Goal: Find contact information: Find contact information

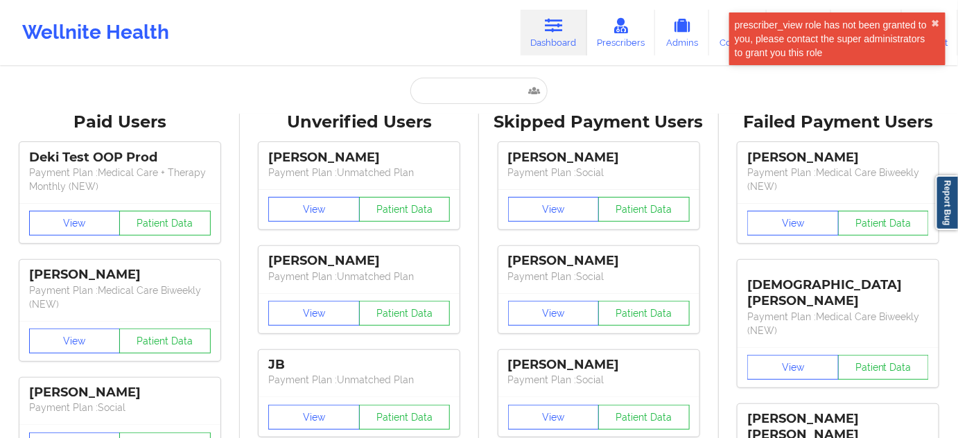
type input "[EMAIL_ADDRESS][DOMAIN_NAME]"
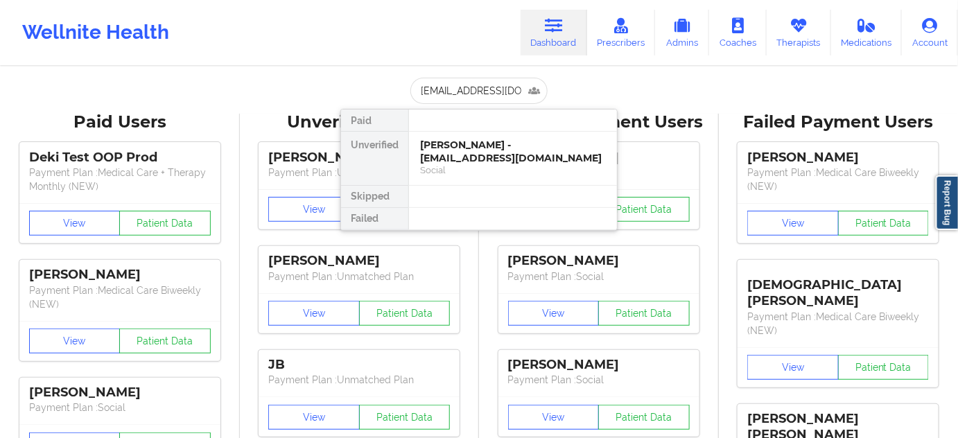
click at [474, 153] on div "[PERSON_NAME] - [EMAIL_ADDRESS][DOMAIN_NAME]" at bounding box center [513, 152] width 186 height 26
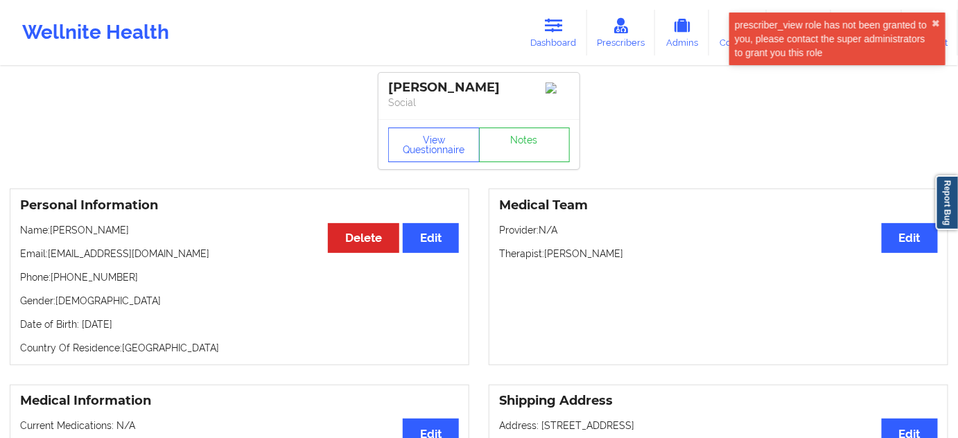
drag, startPoint x: 506, startPoint y: 90, endPoint x: 388, endPoint y: 85, distance: 117.9
click at [388, 85] on div "[PERSON_NAME]" at bounding box center [479, 88] width 182 height 16
copy div "[PERSON_NAME]"
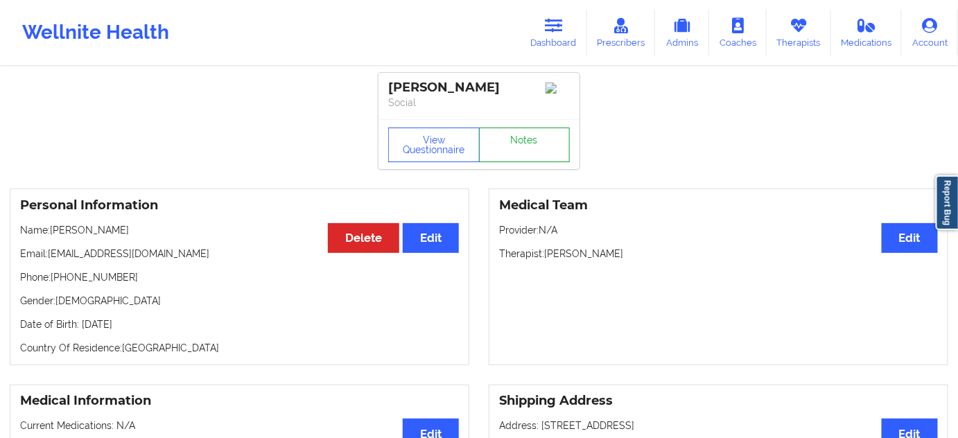
click at [535, 148] on link "Notes" at bounding box center [524, 145] width 91 height 35
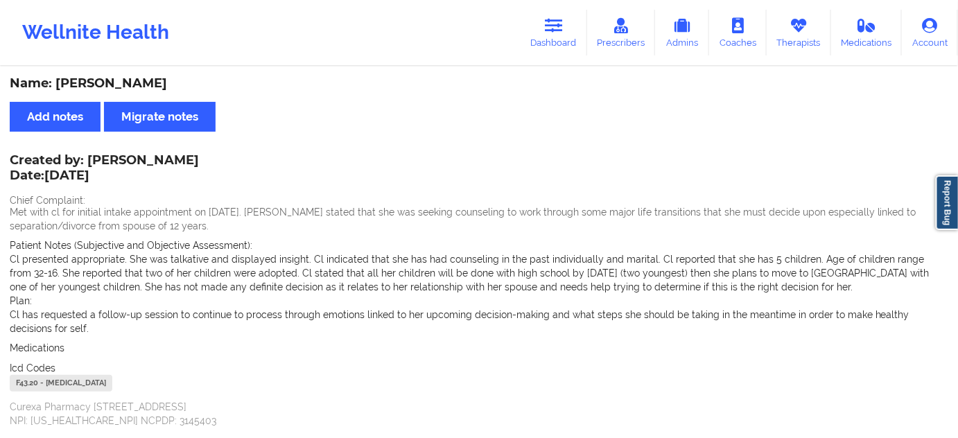
click at [29, 381] on div "F43.20 - [MEDICAL_DATA]" at bounding box center [61, 383] width 103 height 17
copy div "F43.20"
click at [555, 23] on icon at bounding box center [554, 25] width 18 height 15
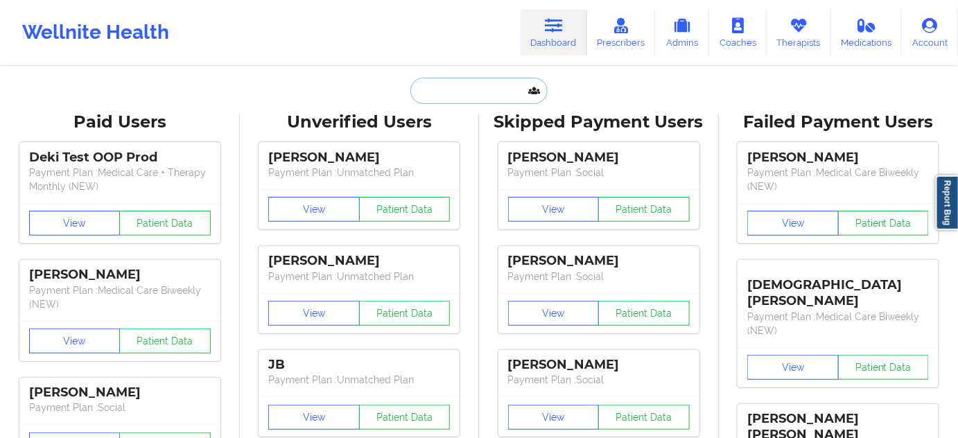
click at [488, 95] on input "text" at bounding box center [478, 91] width 137 height 26
paste input "[PERSON_NAME]"
type input "[PERSON_NAME]"
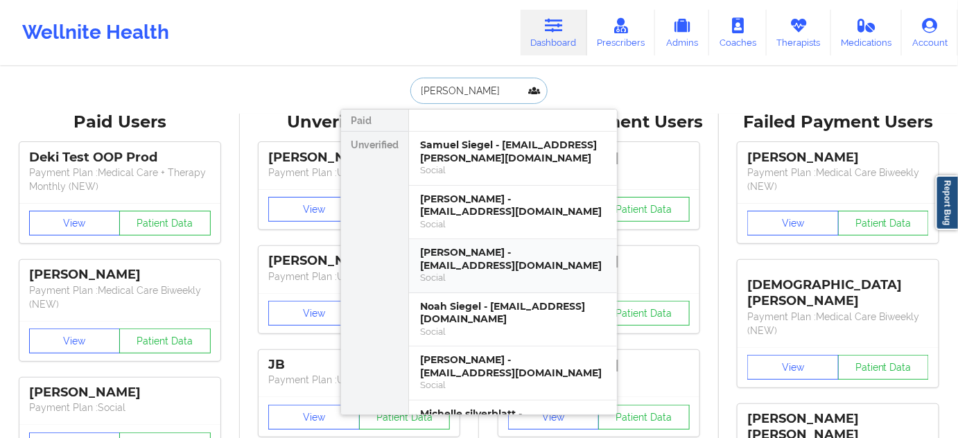
click at [474, 249] on div "[PERSON_NAME] - [EMAIL_ADDRESS][DOMAIN_NAME]" at bounding box center [513, 259] width 186 height 26
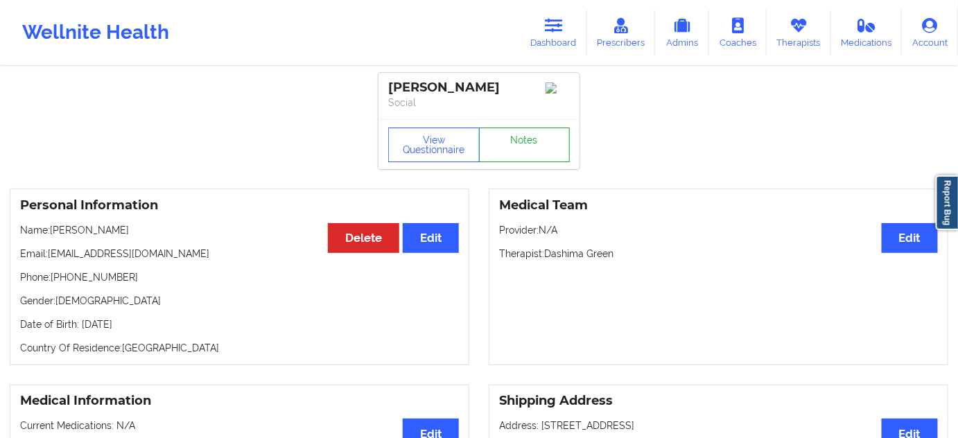
click at [531, 147] on link "Notes" at bounding box center [524, 145] width 91 height 35
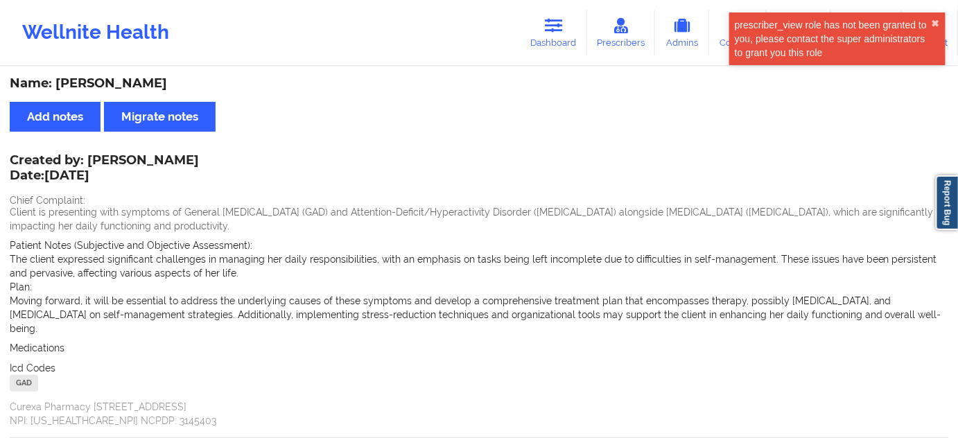
click at [128, 85] on div "Name: [PERSON_NAME]" at bounding box center [479, 84] width 938 height 16
copy div "[PERSON_NAME]"
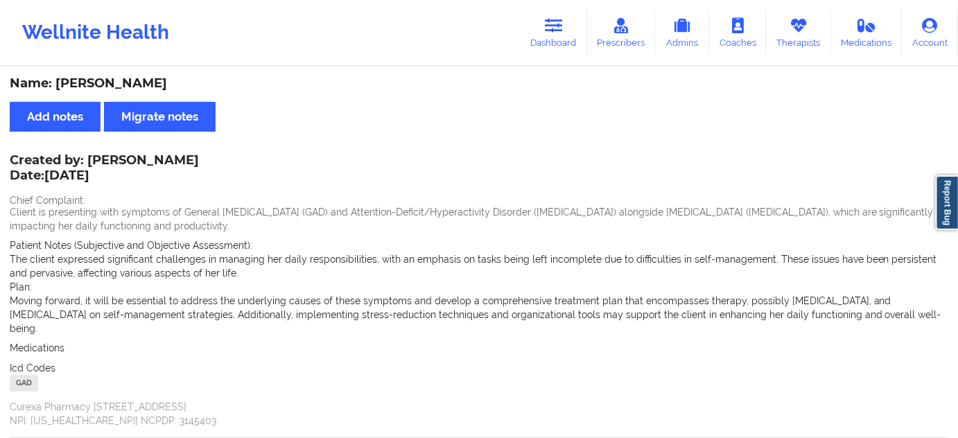
drag, startPoint x: 59, startPoint y: 79, endPoint x: 170, endPoint y: 79, distance: 111.6
click at [170, 79] on div "Name: [PERSON_NAME]" at bounding box center [479, 84] width 938 height 16
copy div "[PERSON_NAME]"
click at [545, 35] on link "Dashboard" at bounding box center [553, 33] width 67 height 46
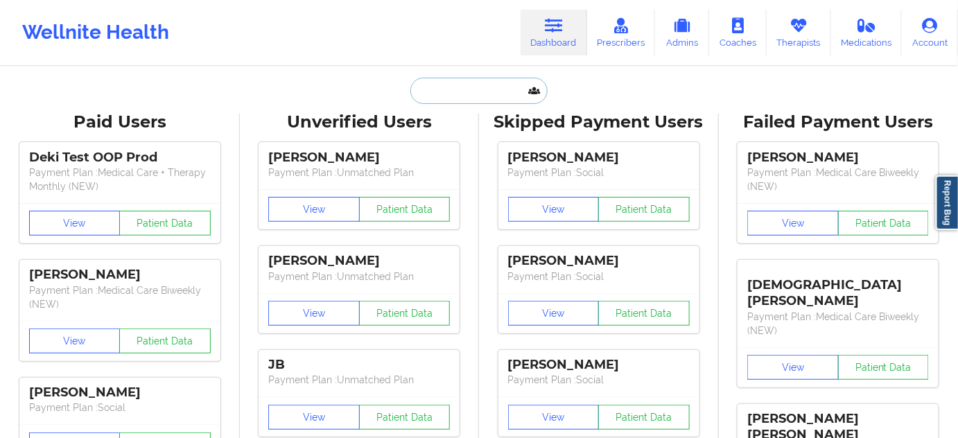
click at [466, 89] on input "text" at bounding box center [478, 91] width 137 height 26
type input "d"
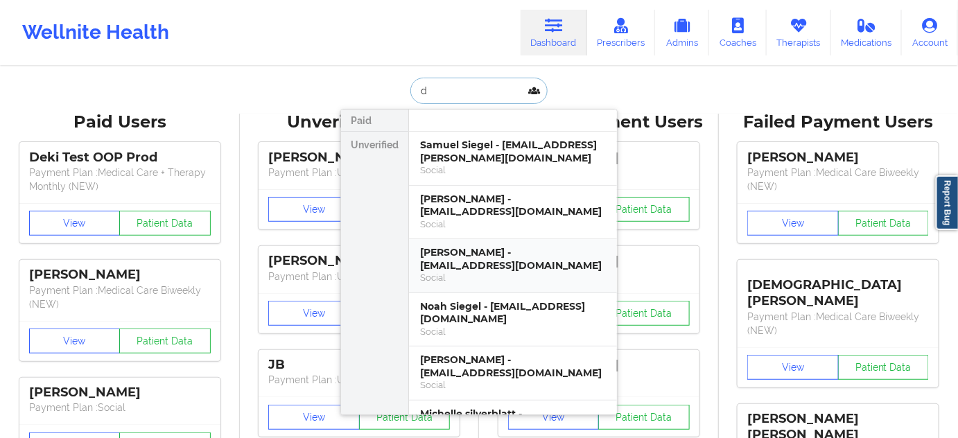
click at [468, 258] on div "[PERSON_NAME] - [EMAIL_ADDRESS][DOMAIN_NAME]" at bounding box center [513, 259] width 186 height 26
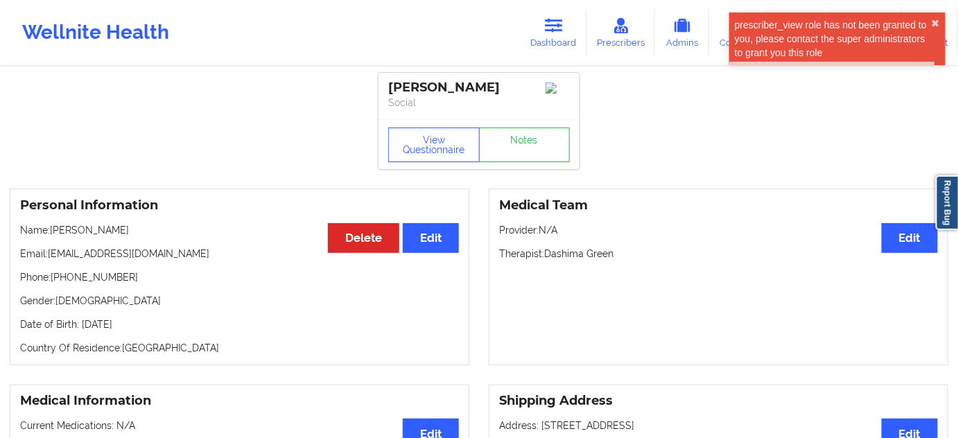
click at [405, 82] on div "[PERSON_NAME]" at bounding box center [479, 88] width 182 height 16
copy div "[PERSON_NAME]"
click at [477, 90] on div "[PERSON_NAME]" at bounding box center [479, 88] width 182 height 16
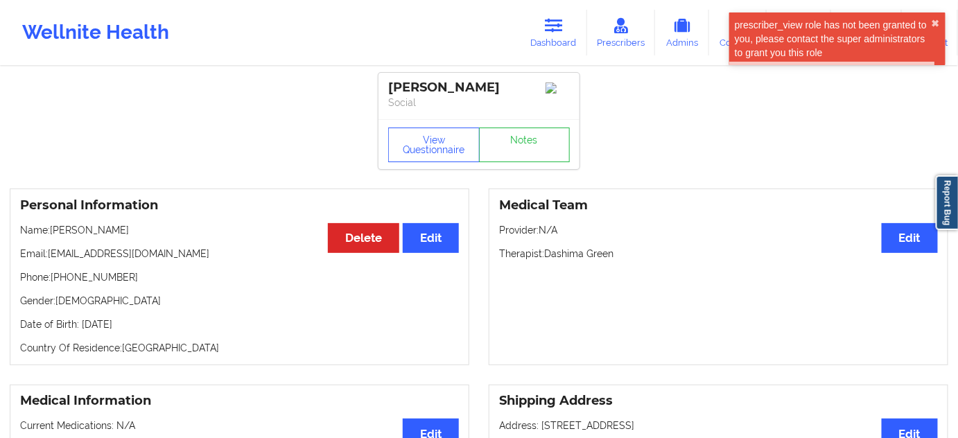
copy div "[PERSON_NAME]"
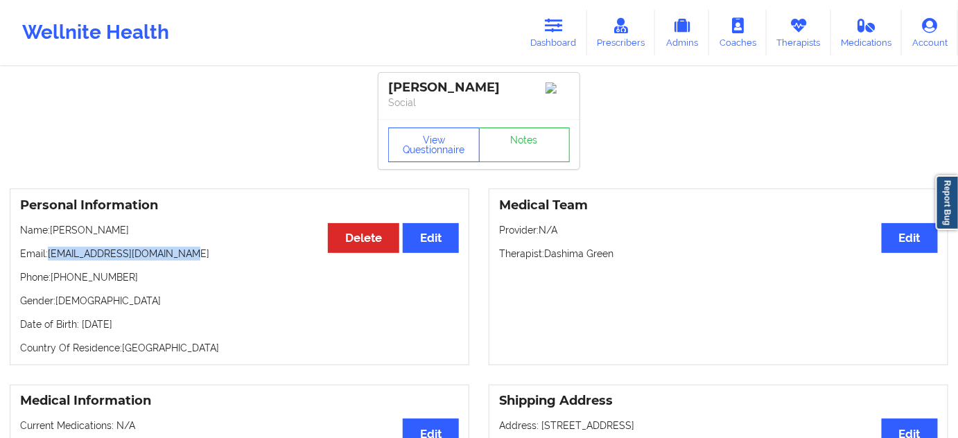
drag, startPoint x: 50, startPoint y: 259, endPoint x: 202, endPoint y: 258, distance: 151.8
click at [202, 258] on p "Email: [EMAIL_ADDRESS][DOMAIN_NAME]" at bounding box center [239, 254] width 439 height 14
copy p "[EMAIL_ADDRESS][DOMAIN_NAME]"
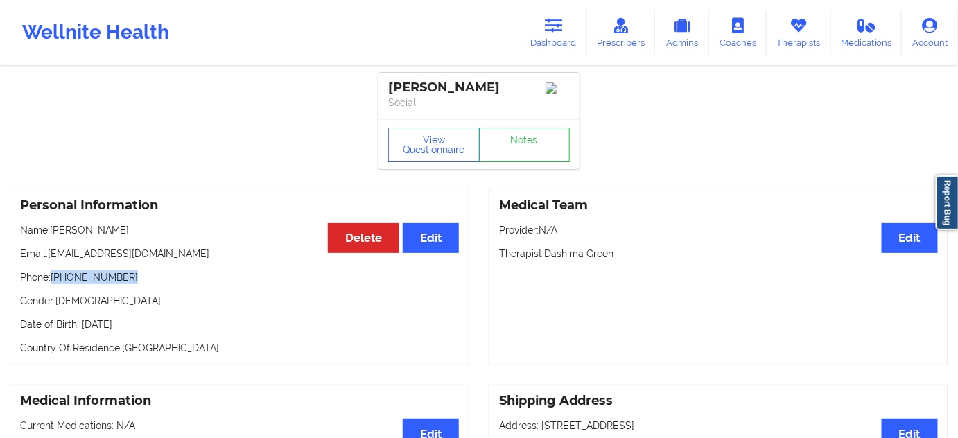
drag, startPoint x: 53, startPoint y: 282, endPoint x: 136, endPoint y: 287, distance: 82.6
click at [128, 284] on p "Phone: [PHONE_NUMBER]" at bounding box center [239, 277] width 439 height 14
copy p "[PHONE_NUMBER]"
drag, startPoint x: 497, startPoint y: 89, endPoint x: 389, endPoint y: 89, distance: 108.1
click at [389, 89] on div "[PERSON_NAME]" at bounding box center [479, 88] width 182 height 16
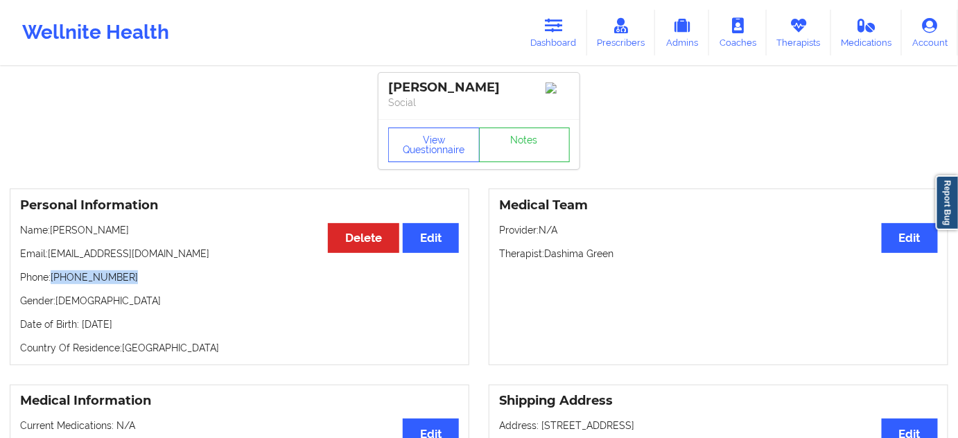
copy div "[PERSON_NAME]"
drag, startPoint x: 51, startPoint y: 258, endPoint x: 326, endPoint y: 231, distance: 276.4
click at [218, 267] on div "Personal Information Edit Delete Name: [PERSON_NAME] Email: [EMAIL_ADDRESS][DOM…" at bounding box center [239, 276] width 459 height 177
drag, startPoint x: 236, startPoint y: 252, endPoint x: 221, endPoint y: 256, distance: 15.6
click at [236, 252] on p "Email: [EMAIL_ADDRESS][DOMAIN_NAME]" at bounding box center [239, 254] width 439 height 14
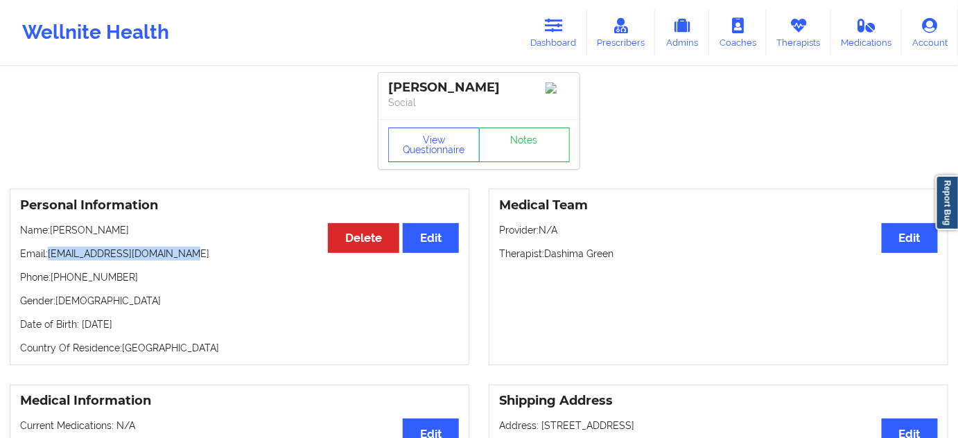
drag, startPoint x: 48, startPoint y: 254, endPoint x: 231, endPoint y: 254, distance: 183.6
click at [227, 254] on p "Email: [EMAIL_ADDRESS][DOMAIN_NAME]" at bounding box center [239, 254] width 439 height 14
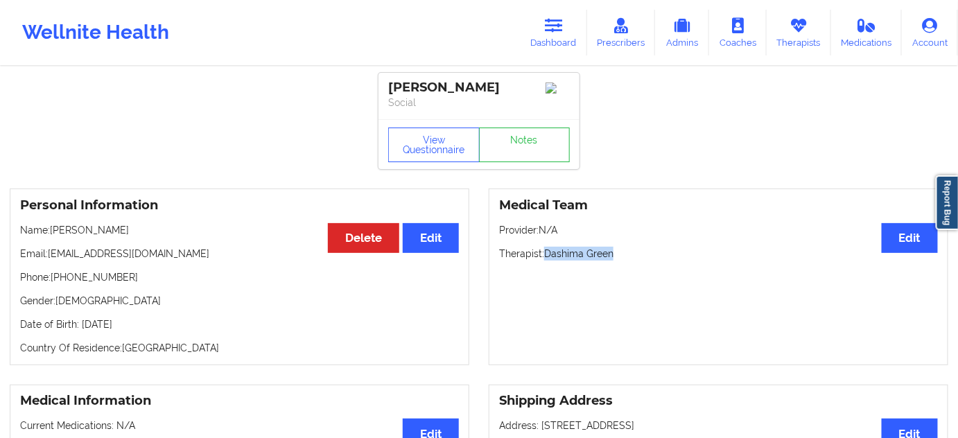
drag, startPoint x: 545, startPoint y: 261, endPoint x: 624, endPoint y: 263, distance: 79.7
click at [621, 261] on p "Therapist: [PERSON_NAME]" at bounding box center [718, 254] width 439 height 14
